Goal: Entertainment & Leisure: Consume media (video, audio)

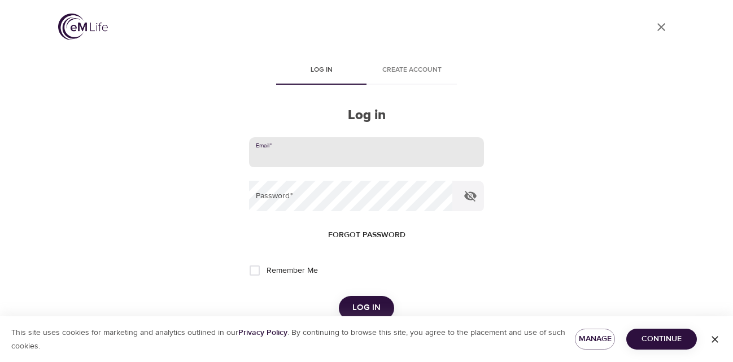
type input "[PERSON_NAME][EMAIL_ADDRESS][PERSON_NAME][DOMAIN_NAME]"
click at [366, 307] on button "Log in" at bounding box center [366, 308] width 55 height 24
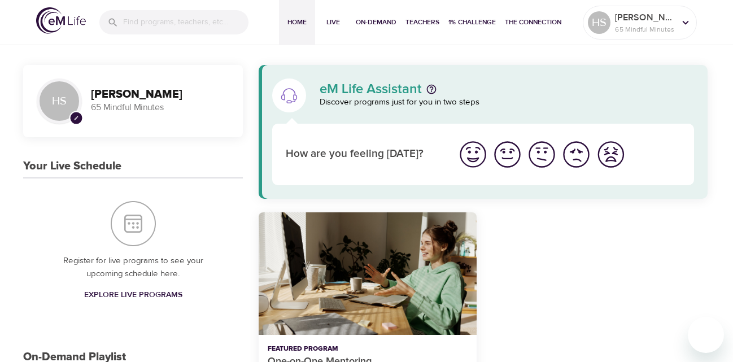
click at [546, 161] on img "I'm feeling ok" at bounding box center [541, 154] width 31 height 31
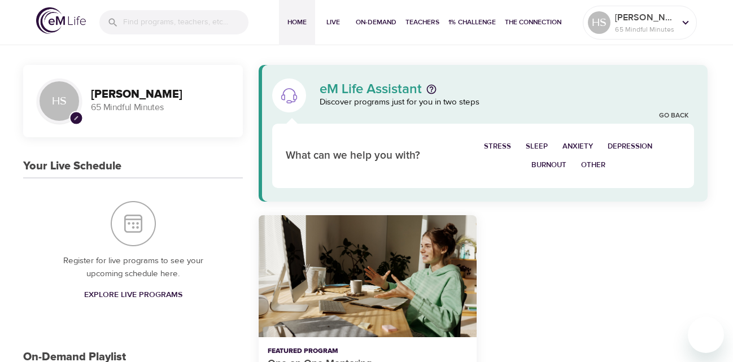
click at [632, 143] on span "Depression" at bounding box center [630, 146] width 45 height 13
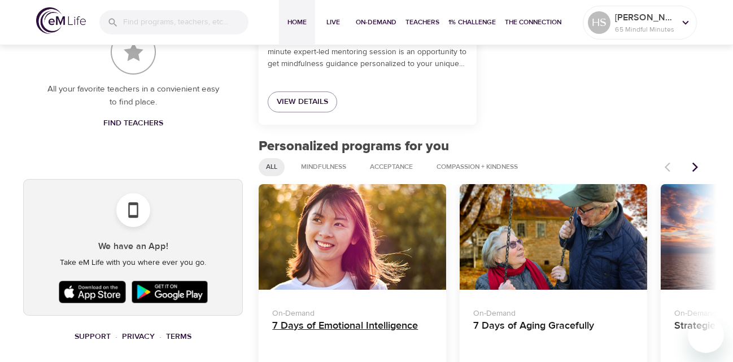
scroll to position [501, 0]
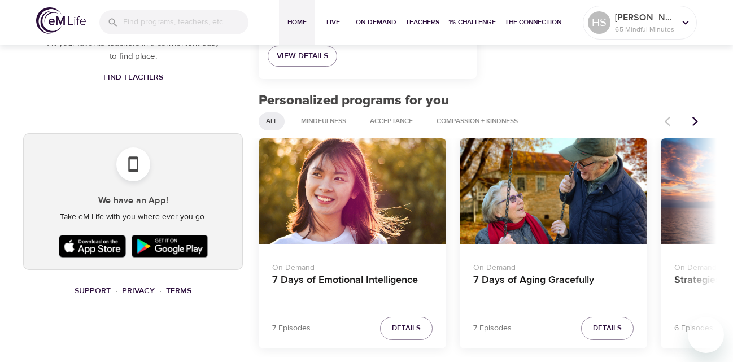
click at [691, 122] on icon "Next items" at bounding box center [695, 121] width 11 height 11
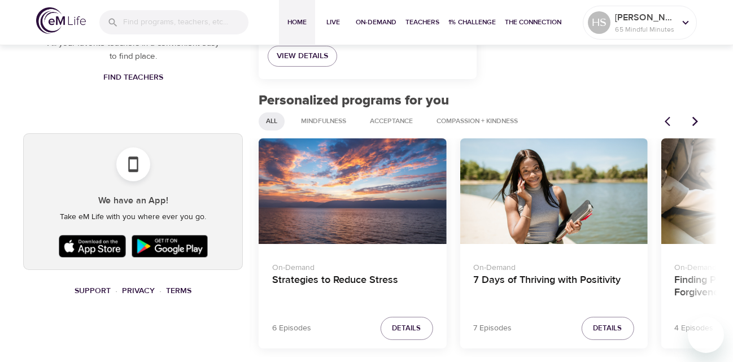
click at [691, 122] on icon "Next items" at bounding box center [695, 121] width 11 height 11
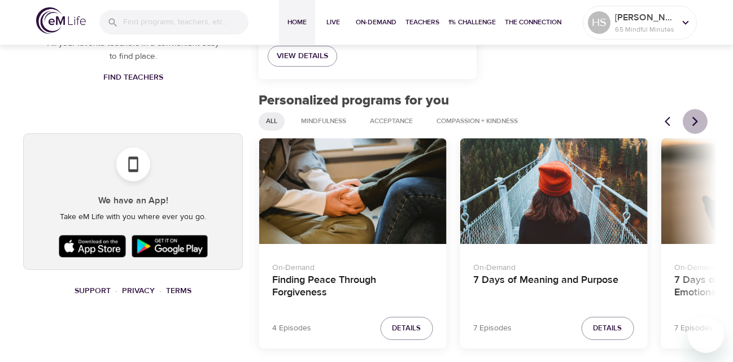
click at [691, 122] on icon "Next items" at bounding box center [695, 121] width 11 height 11
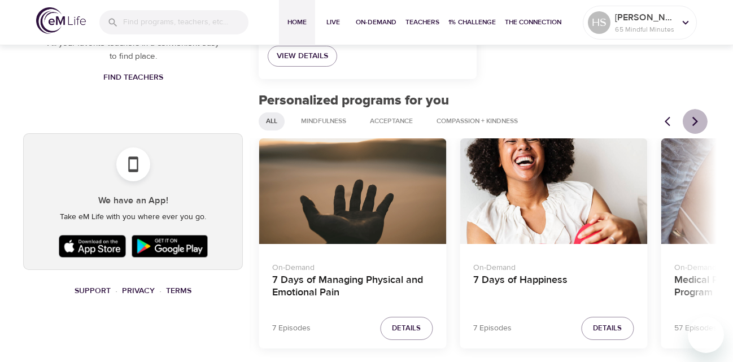
click at [691, 122] on icon "Next items" at bounding box center [695, 121] width 11 height 11
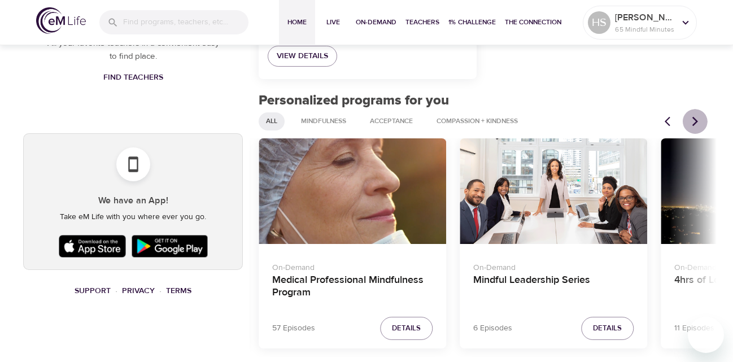
click at [690, 120] on icon "Next items" at bounding box center [695, 121] width 11 height 11
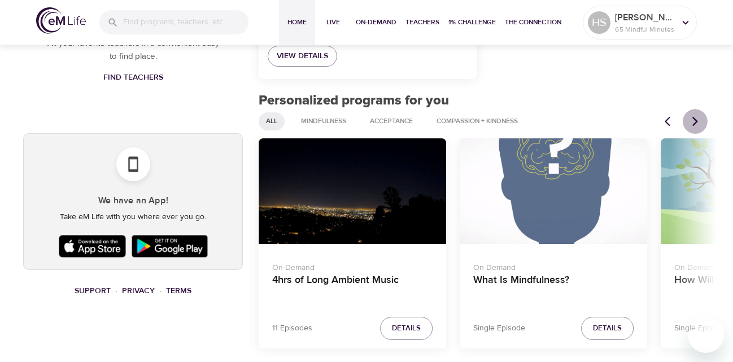
click at [690, 120] on icon "Next items" at bounding box center [695, 121] width 11 height 11
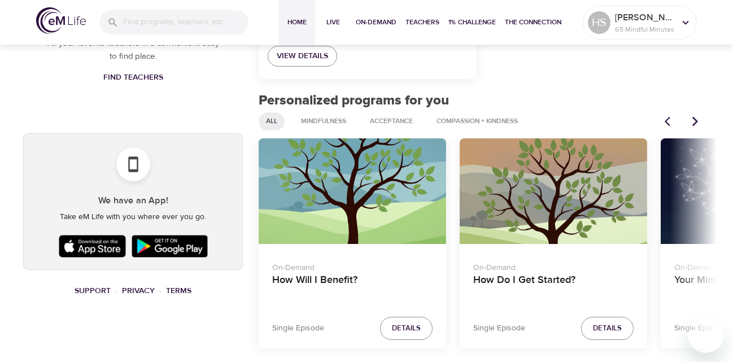
click at [690, 120] on icon "Next items" at bounding box center [695, 121] width 11 height 11
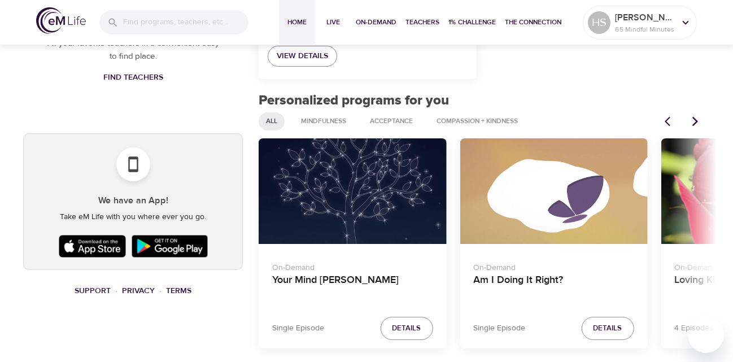
click at [690, 120] on icon "Next items" at bounding box center [695, 121] width 11 height 11
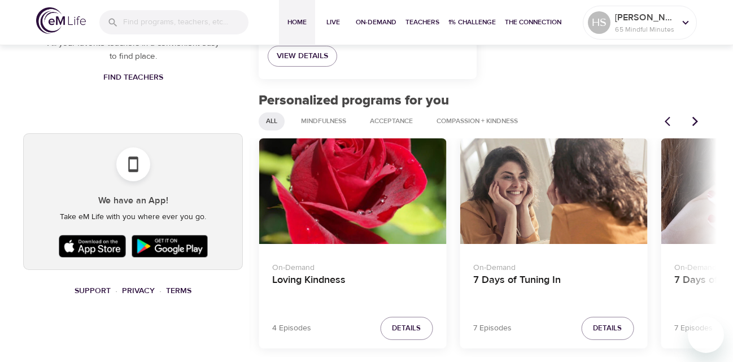
click at [690, 120] on icon "Next items" at bounding box center [695, 121] width 11 height 11
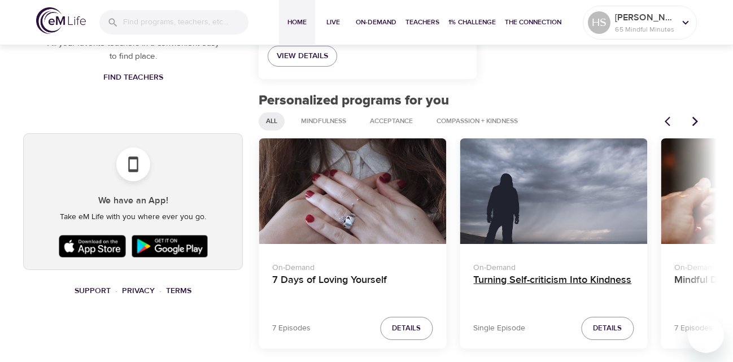
click at [530, 277] on h4 "Turning Self-criticism Into Kindness" at bounding box center [553, 287] width 160 height 27
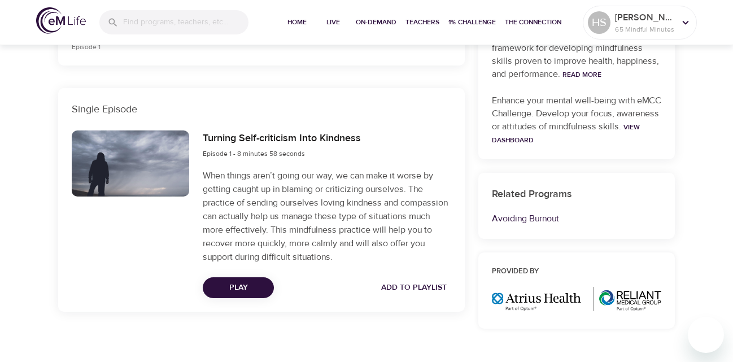
scroll to position [372, 0]
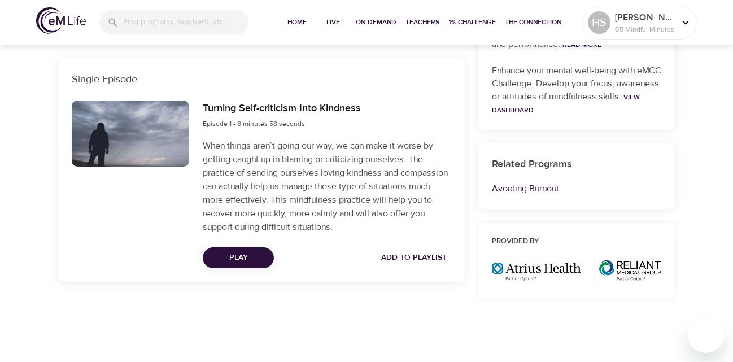
click at [241, 259] on span "Play" at bounding box center [238, 258] width 53 height 14
click at [248, 261] on div "Now Playing Add to Playlist" at bounding box center [327, 257] width 248 height 21
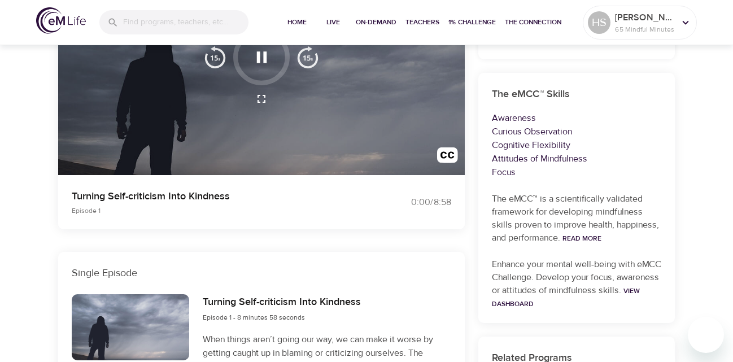
scroll to position [95, 0]
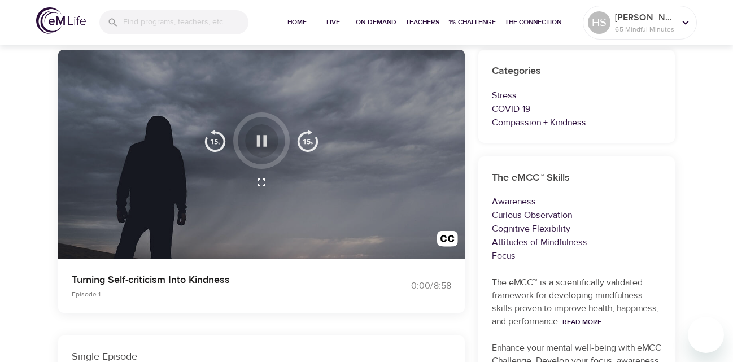
click at [263, 139] on icon "button" at bounding box center [262, 141] width 20 height 20
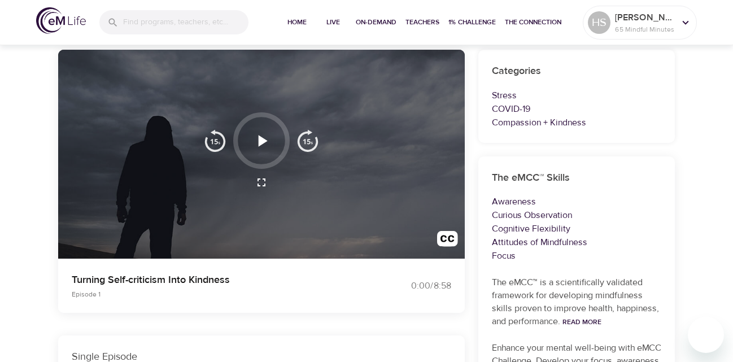
click at [263, 140] on icon "button" at bounding box center [262, 140] width 9 height 11
